Goal: Download file/media

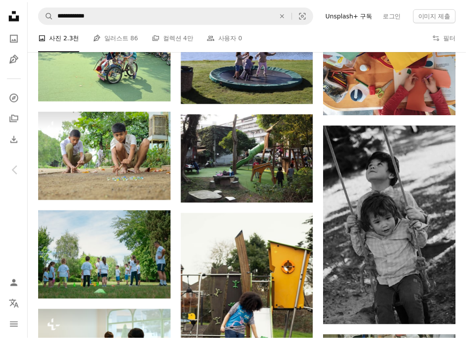
scroll to position [16668, 0]
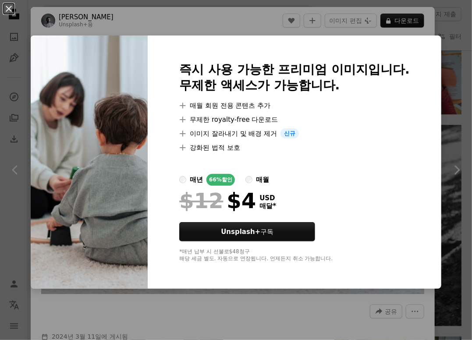
click at [436, 28] on div "An X shape 즉시 사용 가능한 프리미엄 이미지입니다. 무제한 액세스가 가능합니다. A plus sign 매월 회원 전용 콘텐츠 추가 A…" at bounding box center [236, 170] width 472 height 340
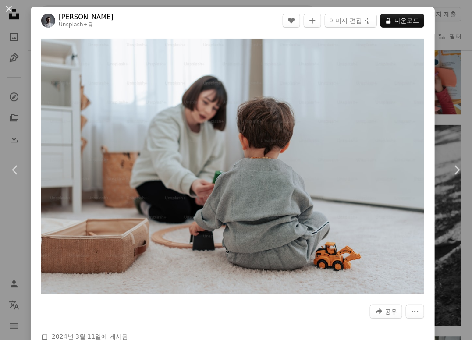
click at [440, 22] on div "An X shape Chevron left Chevron right Yunus Tuğ Unsplash+ 용 A heart A plus sign…" at bounding box center [236, 170] width 472 height 340
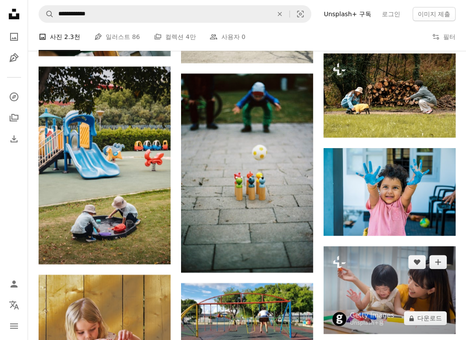
scroll to position [18071, 0]
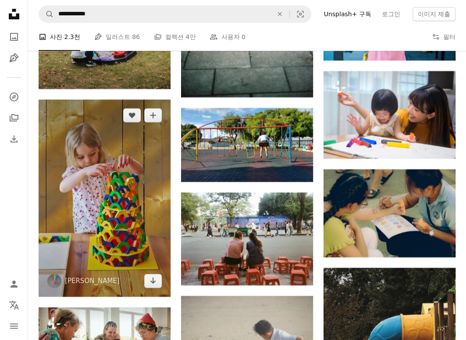
click at [129, 203] on img at bounding box center [105, 198] width 132 height 197
click at [117, 186] on img at bounding box center [105, 198] width 132 height 197
click at [103, 200] on img at bounding box center [105, 198] width 132 height 197
click at [119, 146] on img at bounding box center [105, 198] width 132 height 197
drag, startPoint x: 107, startPoint y: 226, endPoint x: 85, endPoint y: 232, distance: 22.8
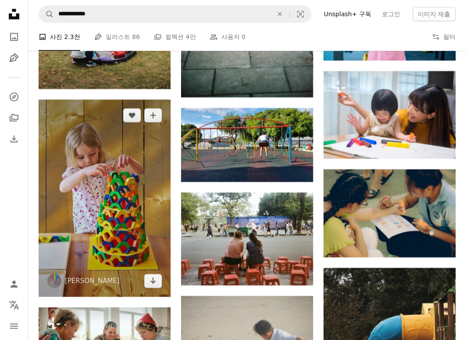
click at [106, 226] on img at bounding box center [105, 198] width 132 height 197
click at [48, 274] on div at bounding box center [54, 281] width 14 height 14
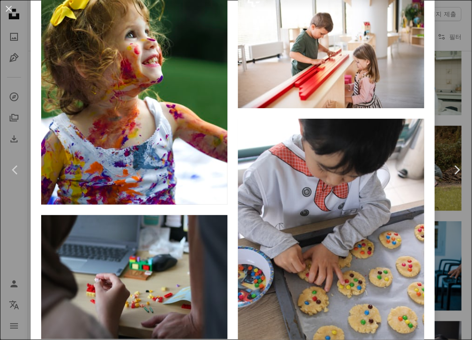
scroll to position [15470, 0]
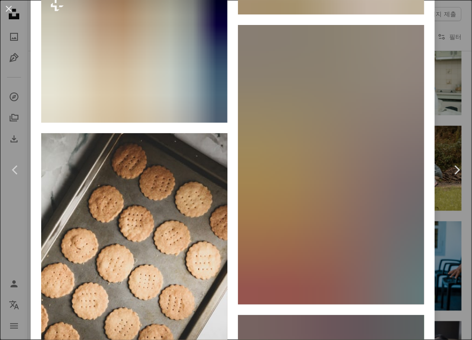
scroll to position [20923, 0]
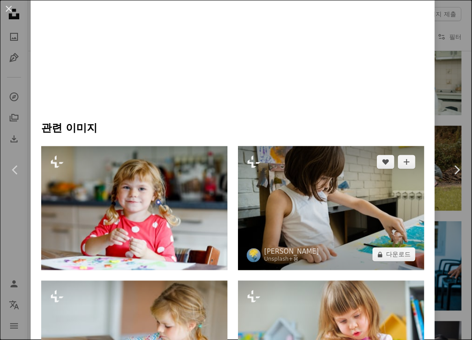
scroll to position [614, 0]
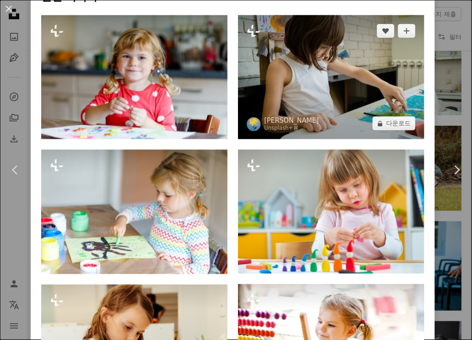
click at [315, 62] on img at bounding box center [331, 77] width 186 height 125
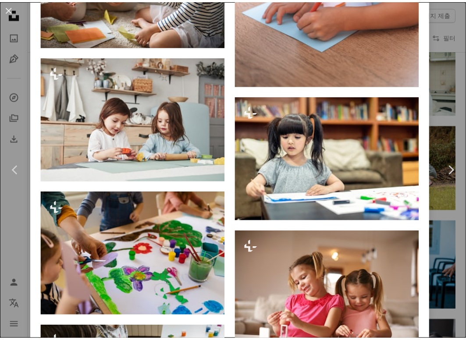
scroll to position [3093, 0]
